Goal: Find specific page/section: Find specific page/section

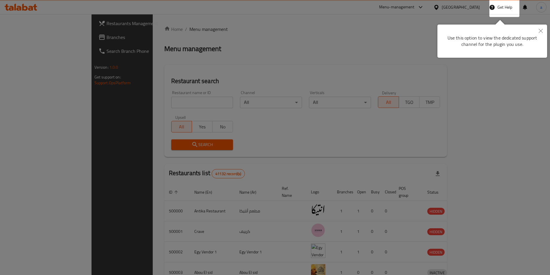
drag, startPoint x: 192, startPoint y: 78, endPoint x: 125, endPoint y: 73, distance: 67.1
click at [191, 78] on div at bounding box center [275, 137] width 550 height 275
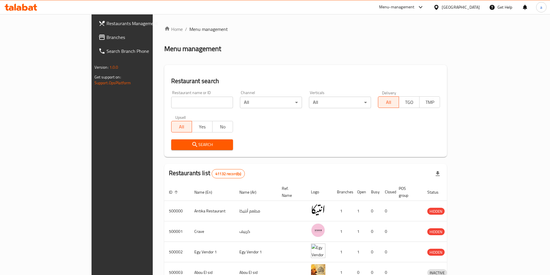
click at [477, 8] on div "[GEOGRAPHIC_DATA]" at bounding box center [460, 7] width 38 height 6
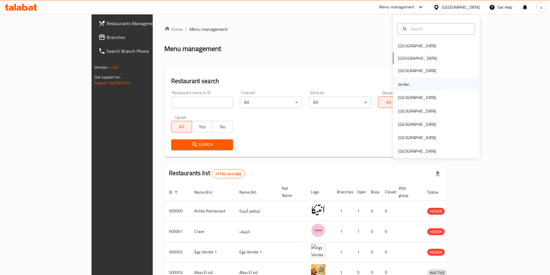
click at [406, 85] on div "Jordan" at bounding box center [403, 84] width 20 height 13
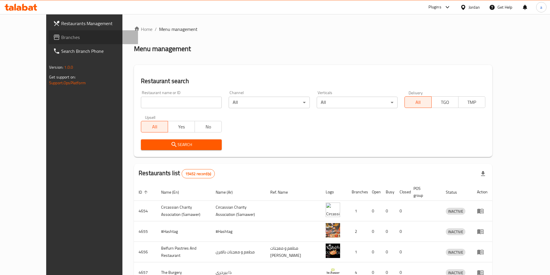
click at [61, 41] on span "Branches" at bounding box center [97, 37] width 72 height 7
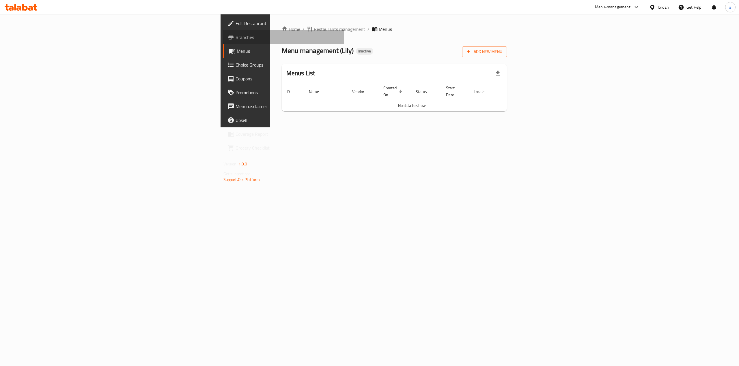
click at [235, 37] on span "Branches" at bounding box center [287, 37] width 104 height 7
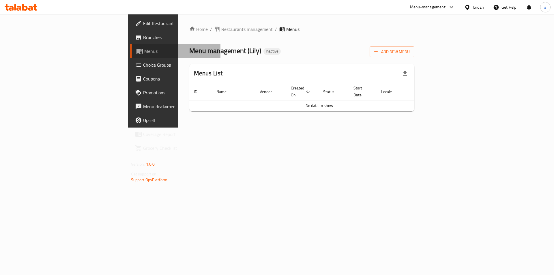
click at [130, 55] on link "Menus" at bounding box center [175, 51] width 90 height 14
click at [143, 37] on span "Branches" at bounding box center [179, 37] width 73 height 7
